Goal: Download file/media

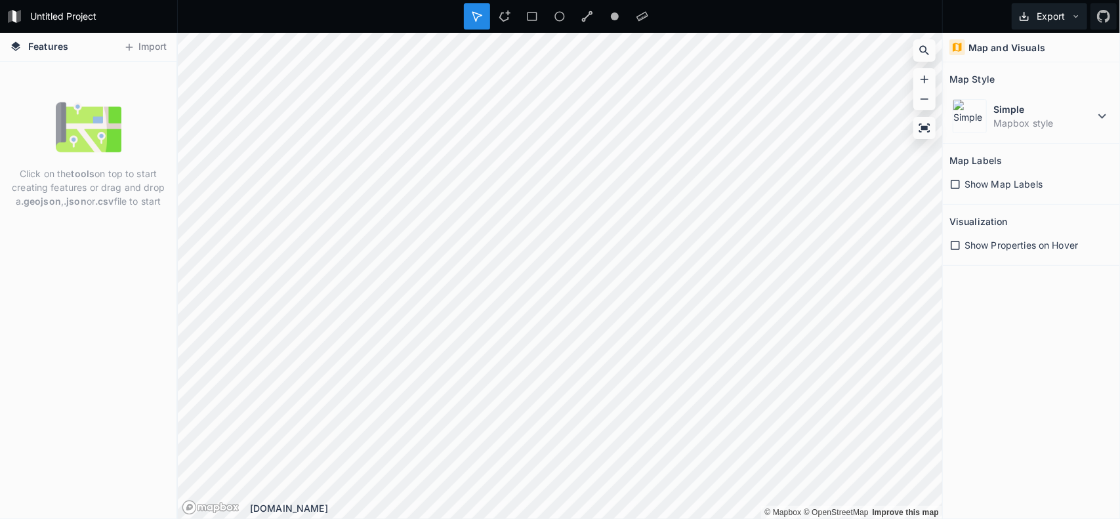
click at [1071, 12] on button "Export" at bounding box center [1049, 16] width 75 height 26
click at [685, 14] on div at bounding box center [560, 16] width 766 height 33
click at [140, 40] on button "Import" at bounding box center [145, 47] width 56 height 21
